Goal: Navigation & Orientation: Find specific page/section

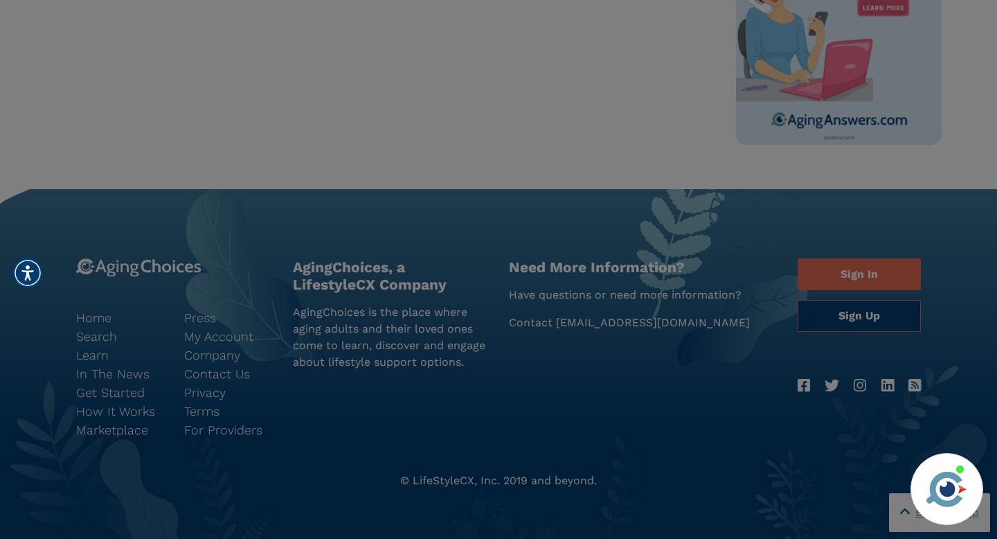
scroll to position [1021, 0]
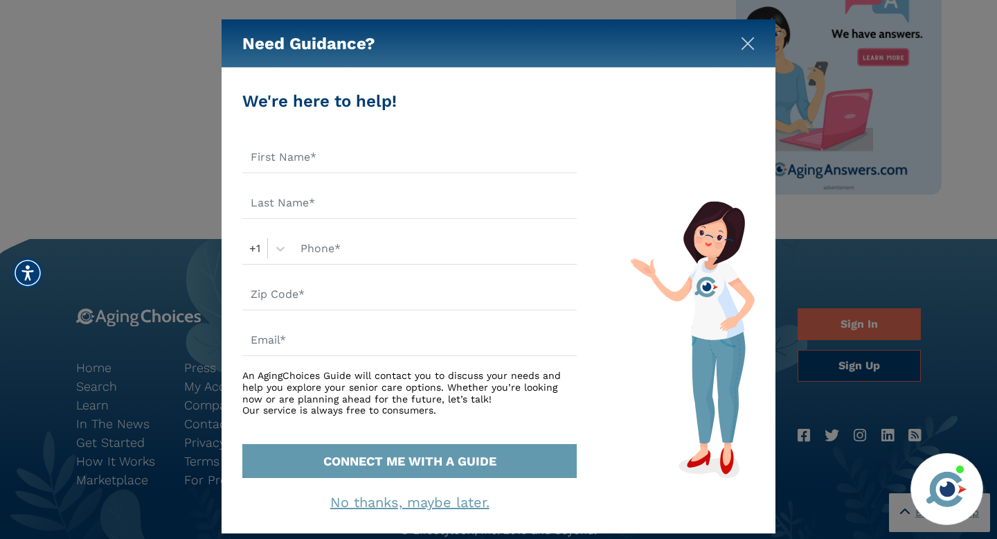
click at [748, 44] on img "Close" at bounding box center [748, 44] width 14 height 14
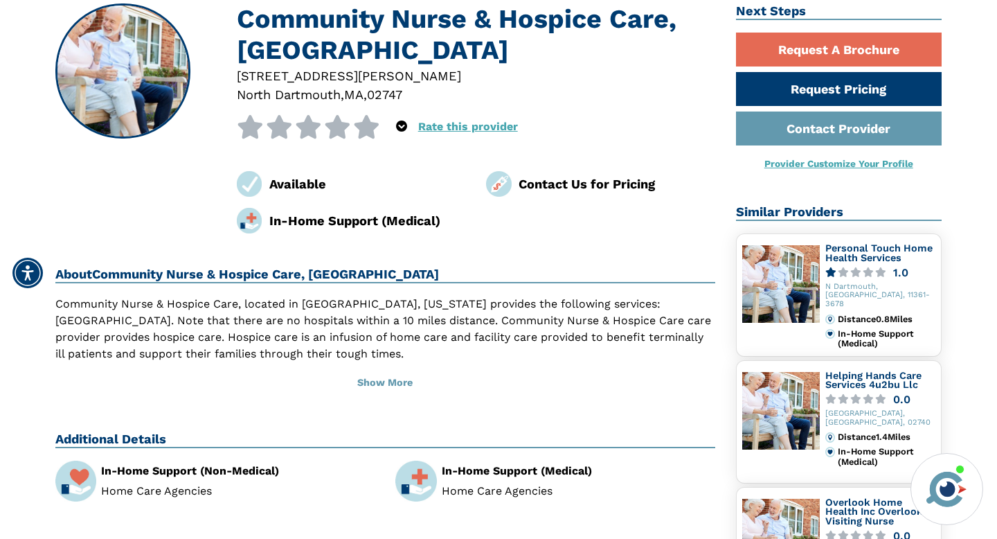
scroll to position [0, 0]
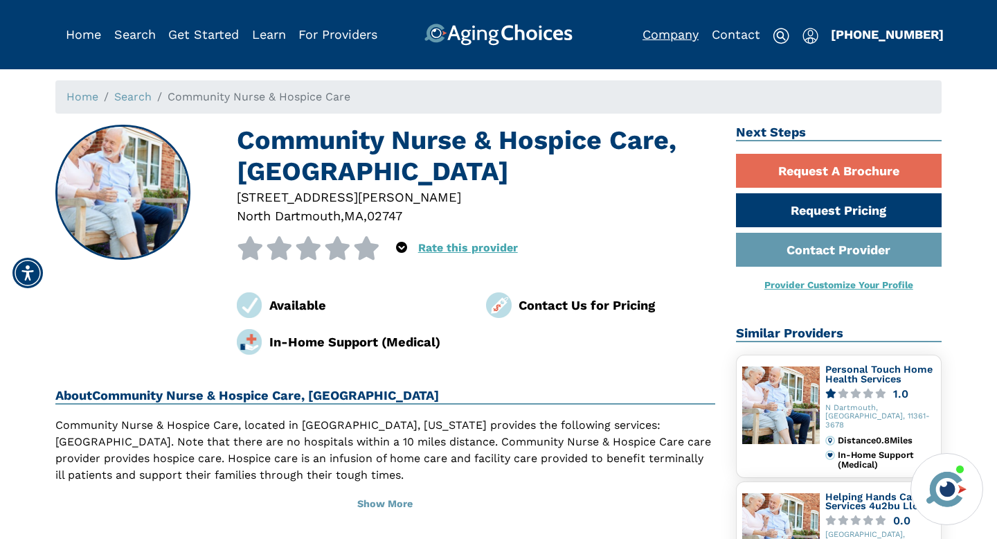
click at [654, 28] on link "Company" at bounding box center [671, 34] width 56 height 15
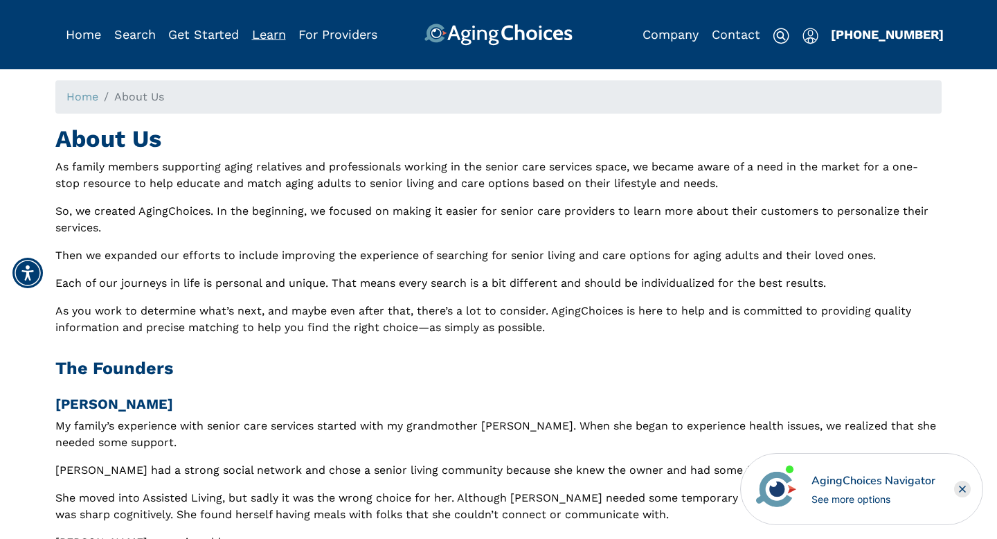
click at [265, 30] on link "Learn" at bounding box center [269, 34] width 34 height 15
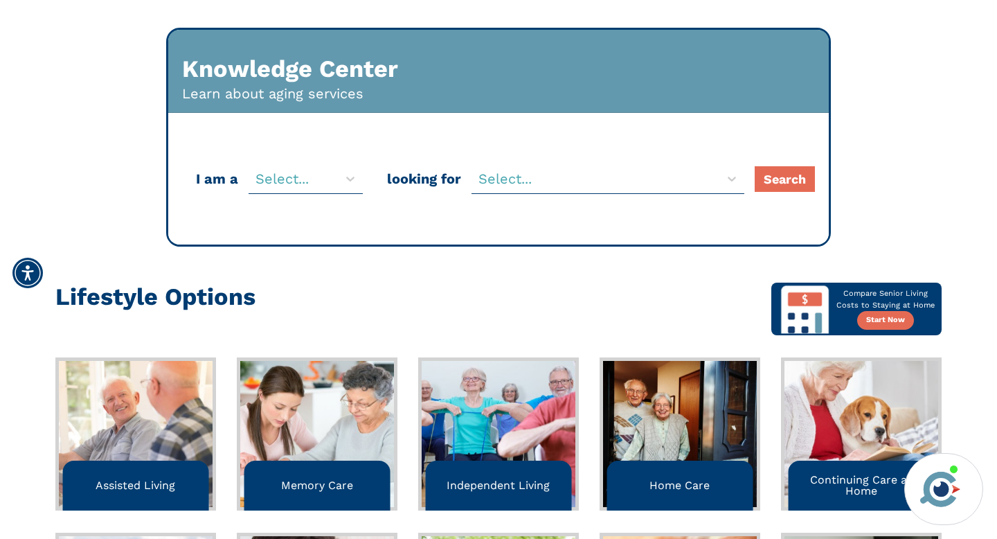
scroll to position [135, 0]
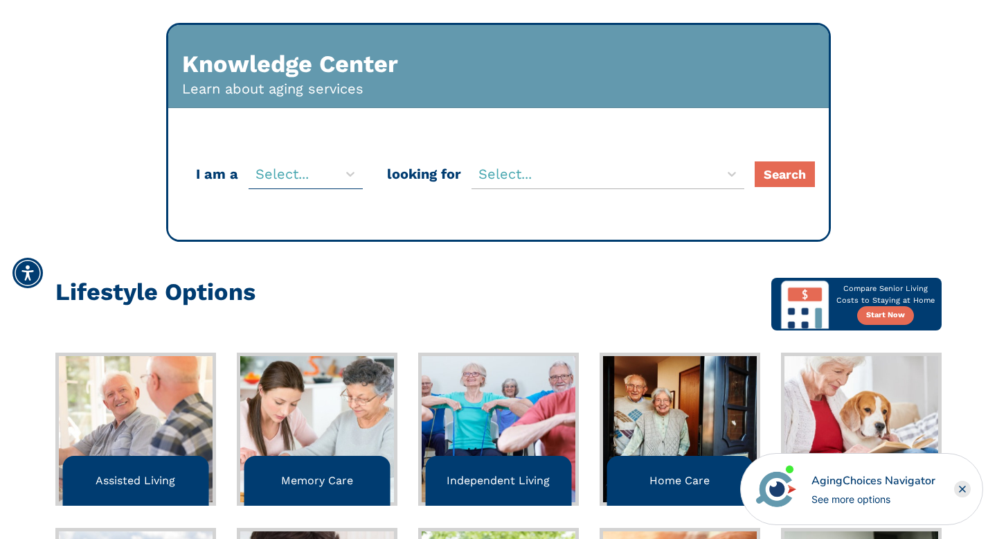
click at [515, 172] on div at bounding box center [596, 174] width 234 height 24
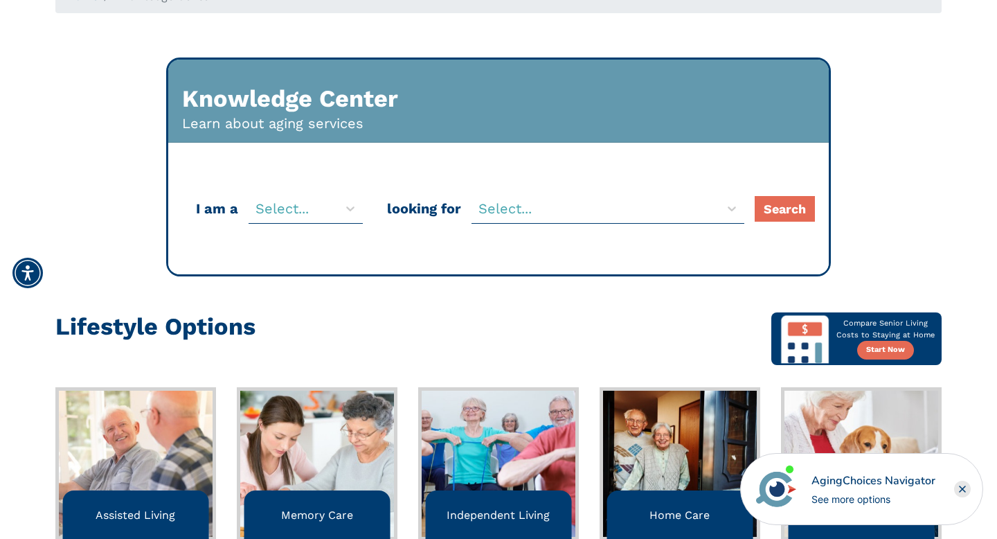
scroll to position [0, 0]
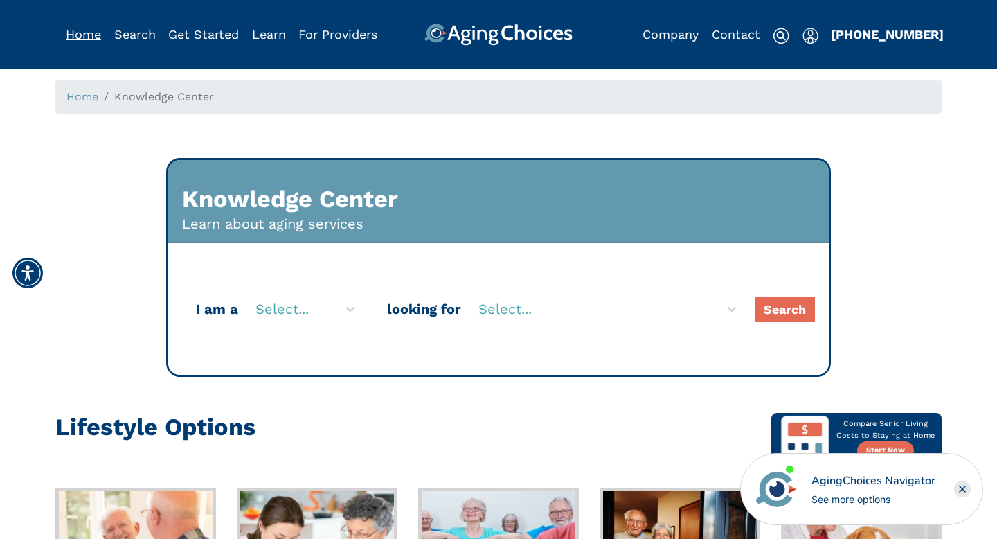
click at [95, 38] on link "Home" at bounding box center [83, 34] width 35 height 15
